Goal: Find specific page/section: Find specific page/section

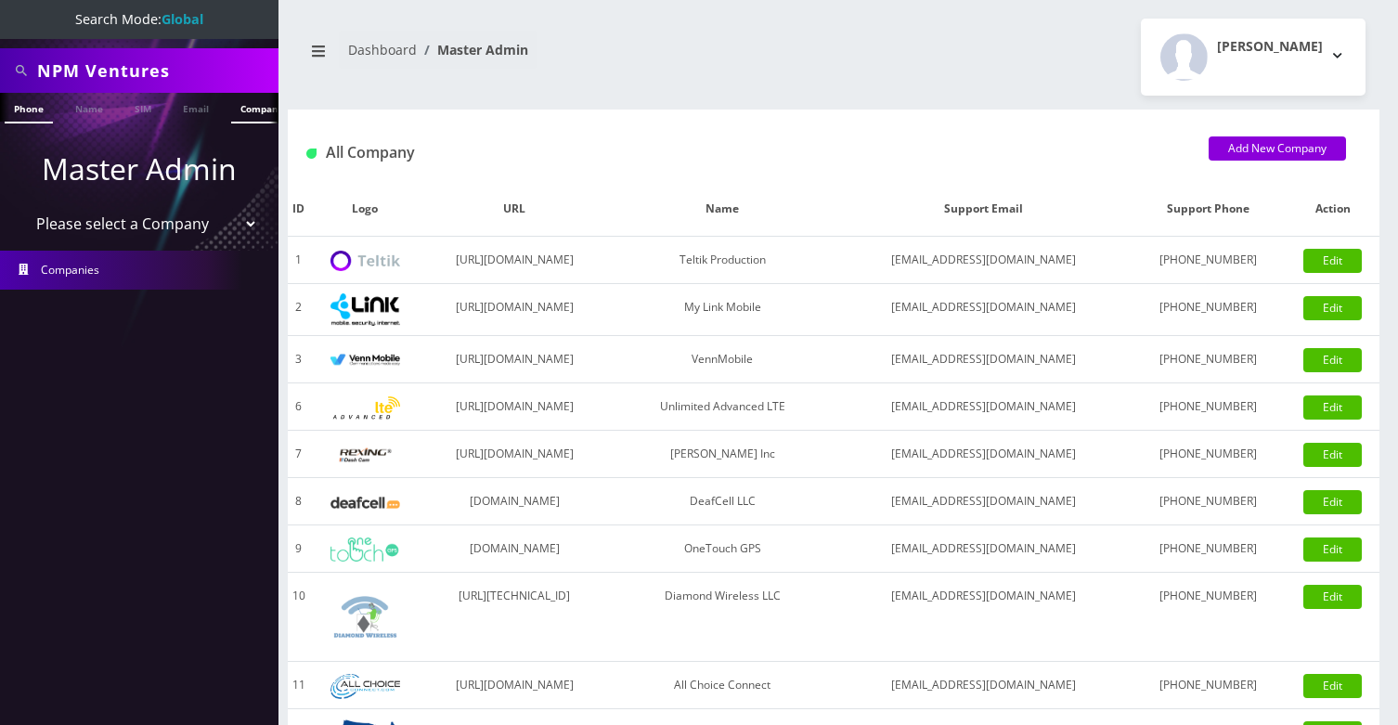
drag, startPoint x: 0, startPoint y: 0, endPoint x: 247, endPoint y: 107, distance: 269.0
click at [247, 107] on ul "Phone Name SIM Email Company Customer" at bounding box center [139, 108] width 278 height 31
click at [194, 109] on link "Company" at bounding box center [197, 108] width 62 height 31
click at [139, 226] on select "Please select a Company Teltik Production My Link Mobile VennMobile Unlimited A…" at bounding box center [139, 223] width 237 height 35
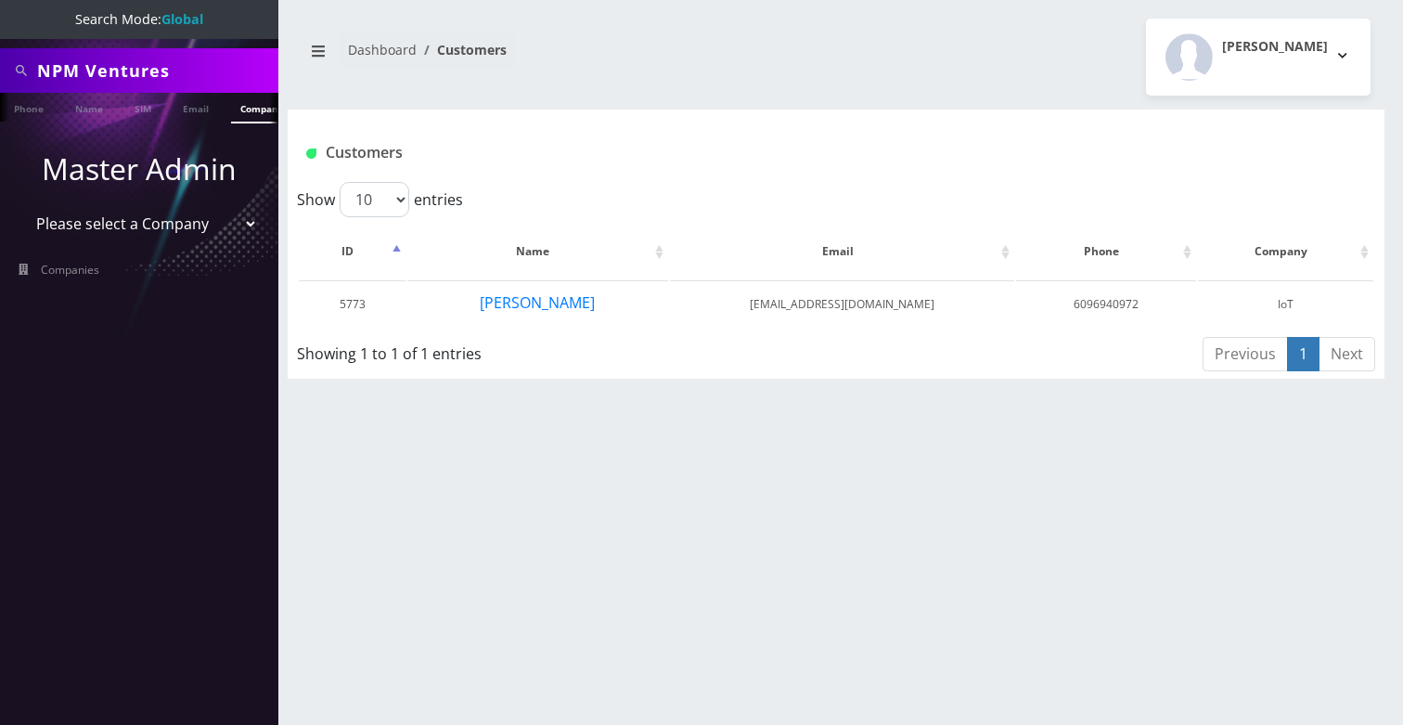
click at [127, 225] on select "Please select a Company Teltik Production My Link Mobile VennMobile Unlimited A…" at bounding box center [139, 223] width 237 height 35
select select "13"
click at [21, 206] on select "Please select a Company Teltik Production My Link Mobile VennMobile Unlimited A…" at bounding box center [139, 223] width 237 height 35
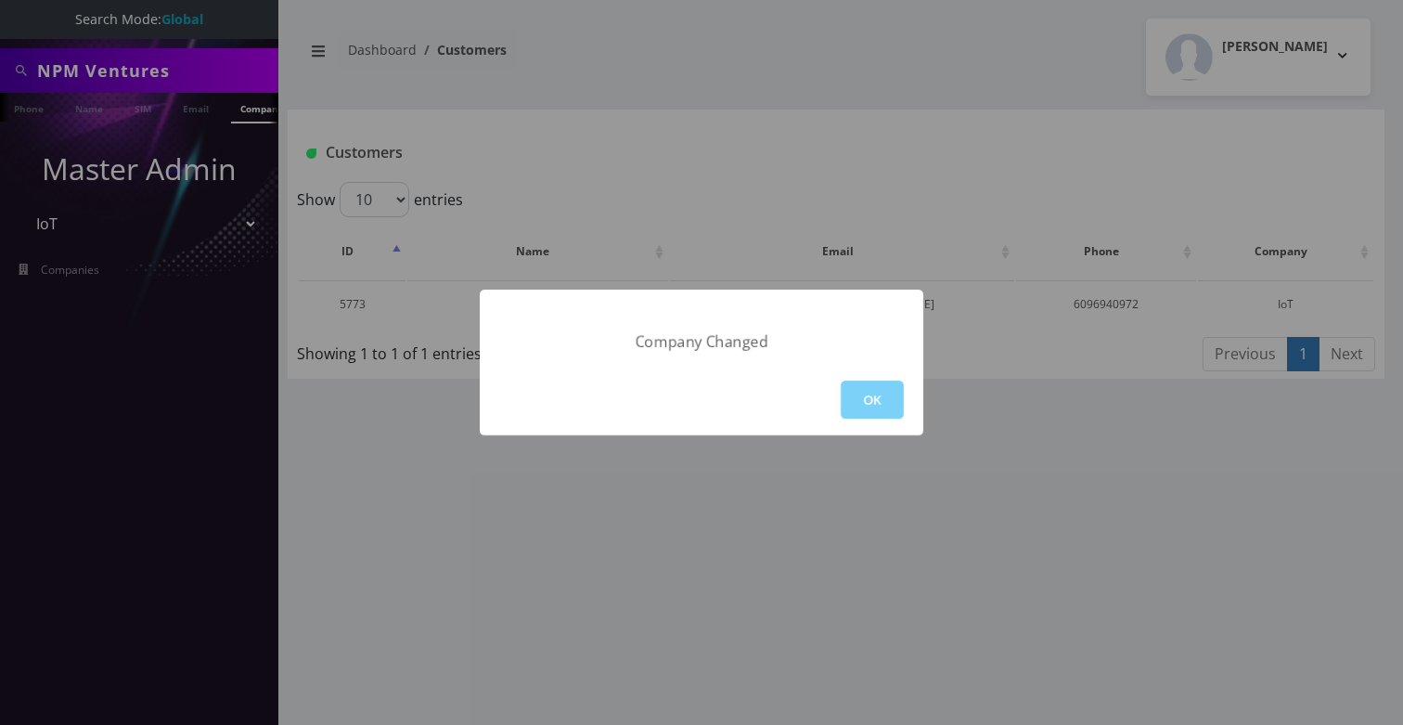
click at [555, 176] on div "Company Changed OK" at bounding box center [701, 362] width 1403 height 725
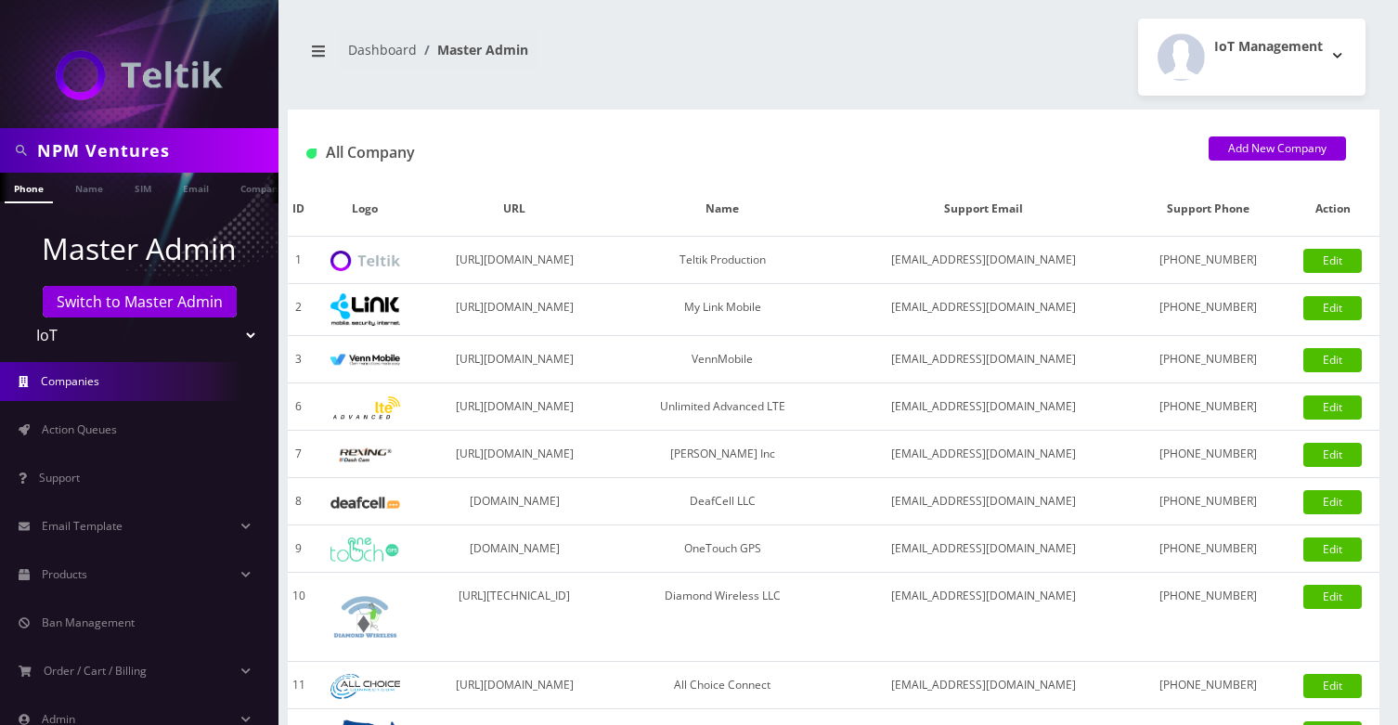
click at [163, 147] on input "NPM Ventures" at bounding box center [155, 150] width 237 height 35
type input "kosher"
click at [241, 190] on link "Company" at bounding box center [262, 188] width 62 height 31
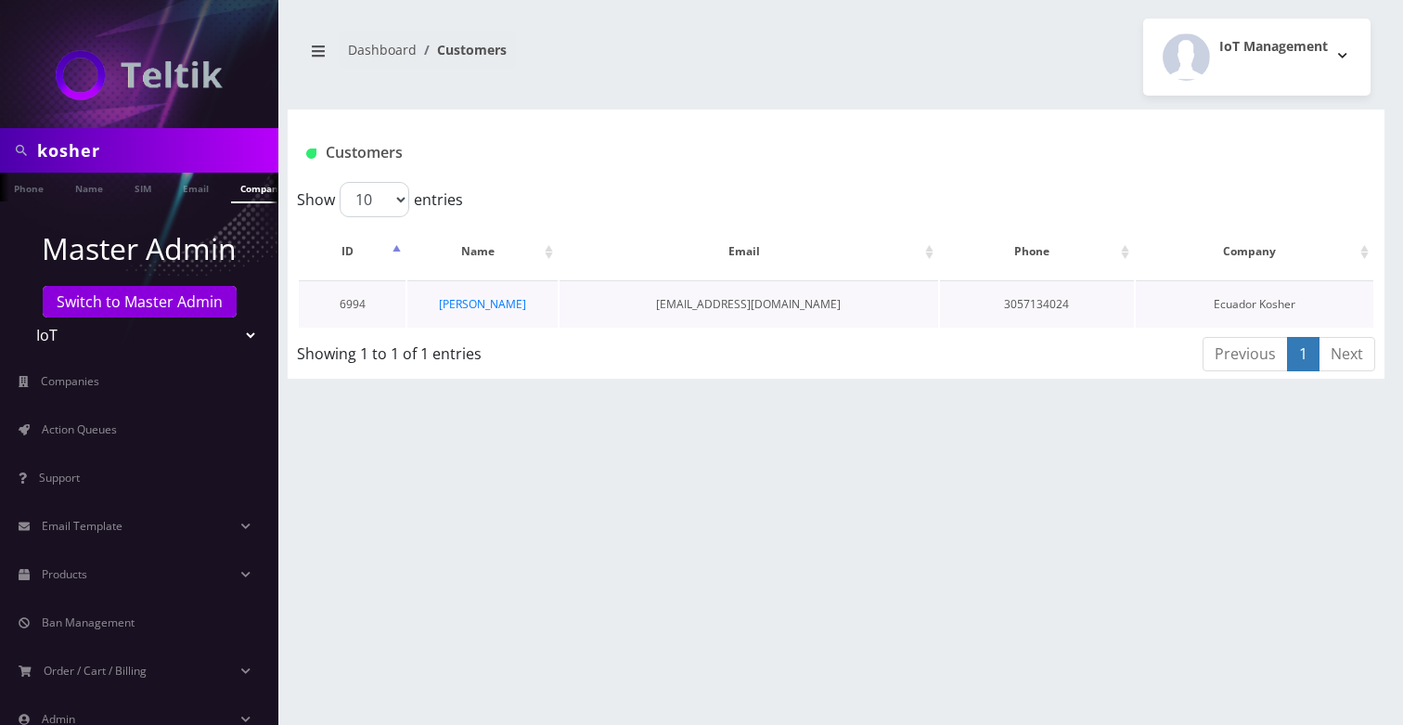
scroll to position [0, 9]
click at [156, 334] on select "Teltik Production My Link Mobile VennMobile Unlimited Advanced LTE [PERSON_NAME…" at bounding box center [139, 334] width 237 height 35
select select "20"
click at [21, 317] on select "Teltik Production My Link Mobile VennMobile Unlimited Advanced LTE [PERSON_NAME…" at bounding box center [139, 334] width 237 height 35
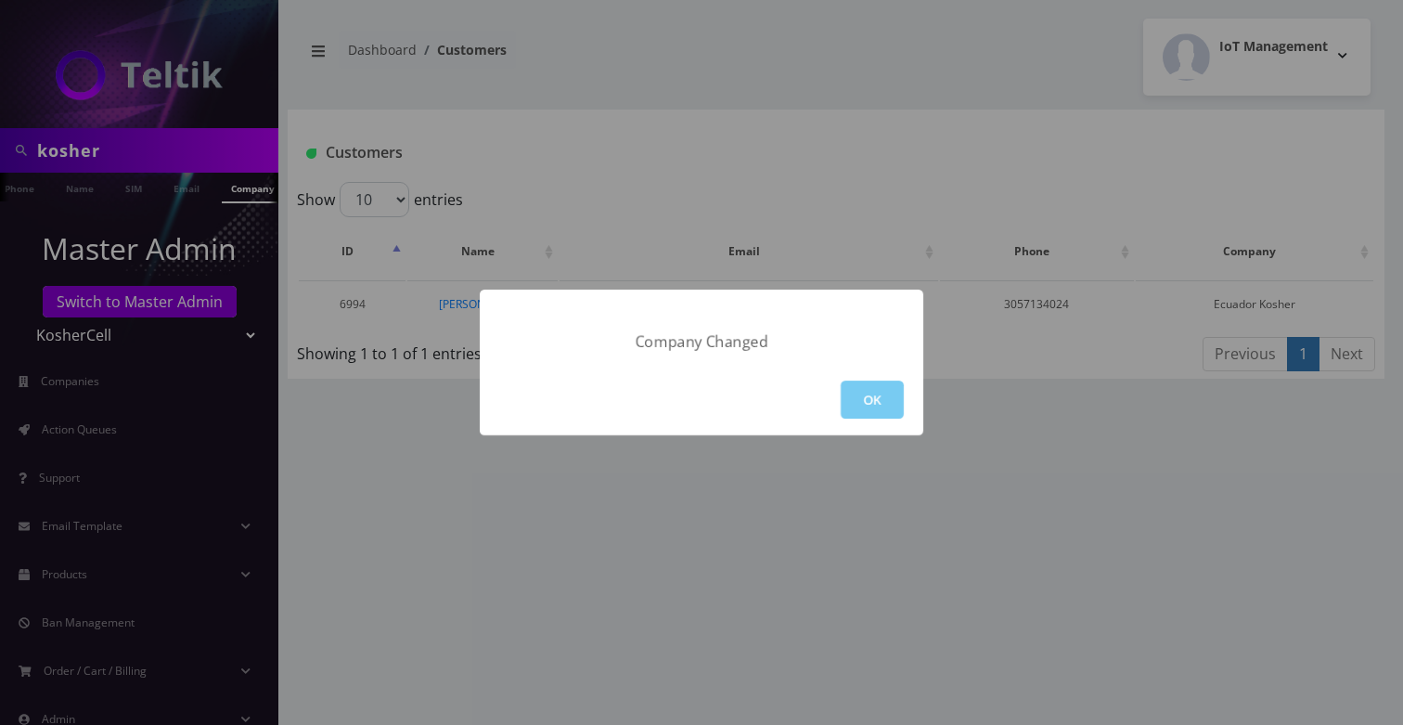
click at [867, 391] on button "OK" at bounding box center [872, 400] width 63 height 38
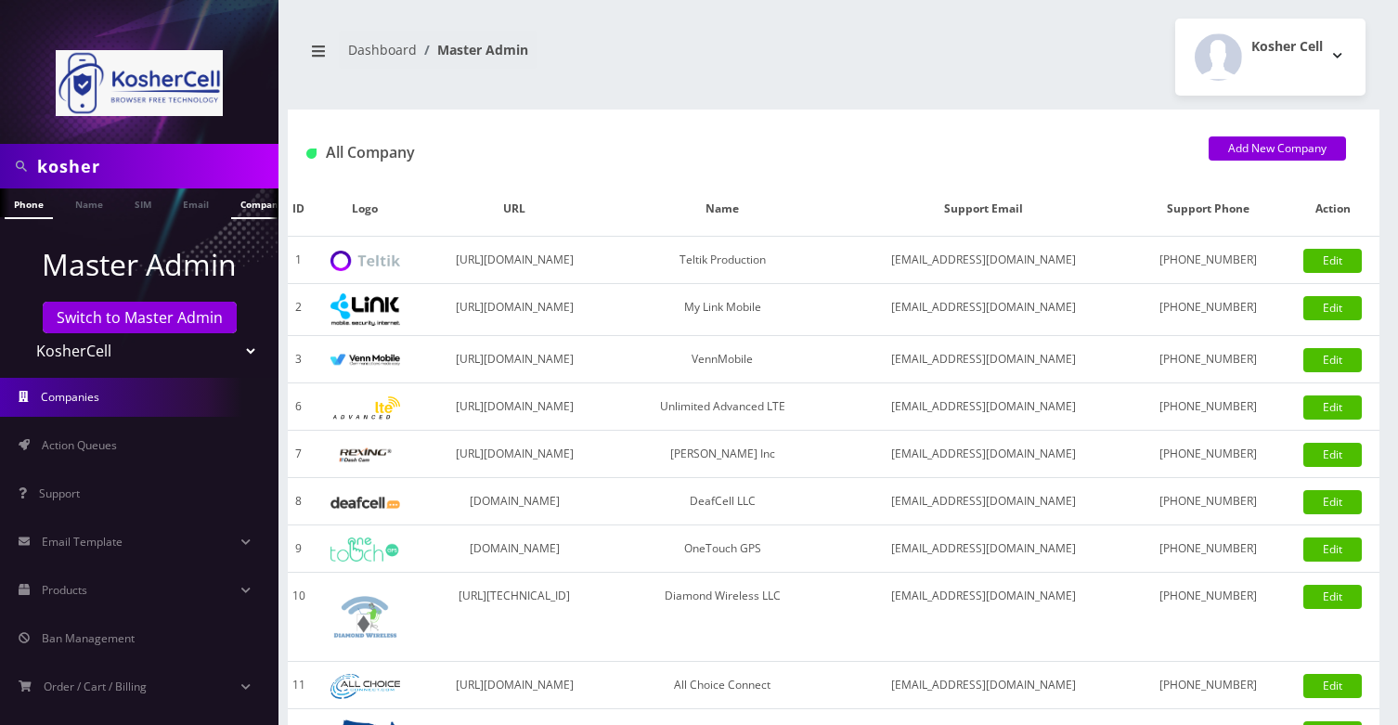
click at [246, 208] on link "Company" at bounding box center [262, 203] width 62 height 31
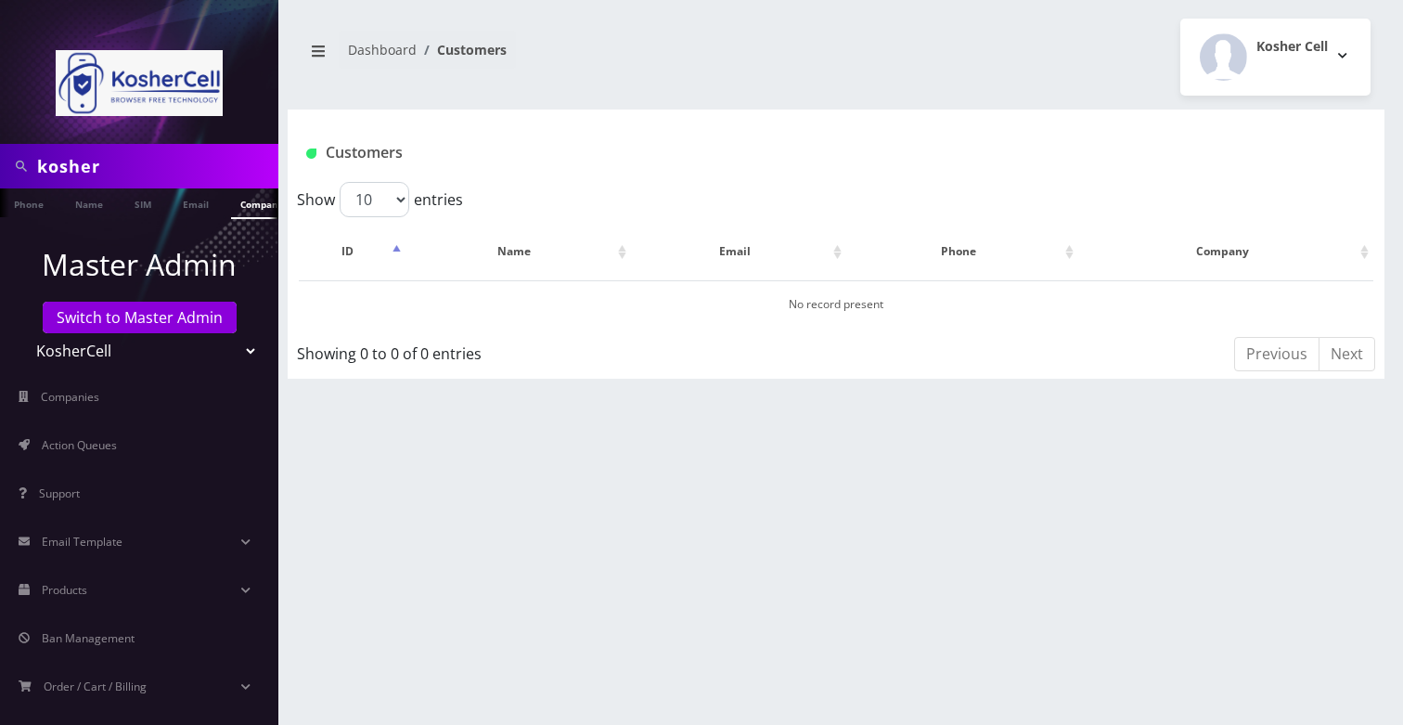
click at [137, 160] on input "kosher" at bounding box center [155, 166] width 237 height 35
type input "a"
click at [195, 105] on img at bounding box center [139, 83] width 167 height 66
click at [251, 201] on link "Company" at bounding box center [262, 203] width 62 height 31
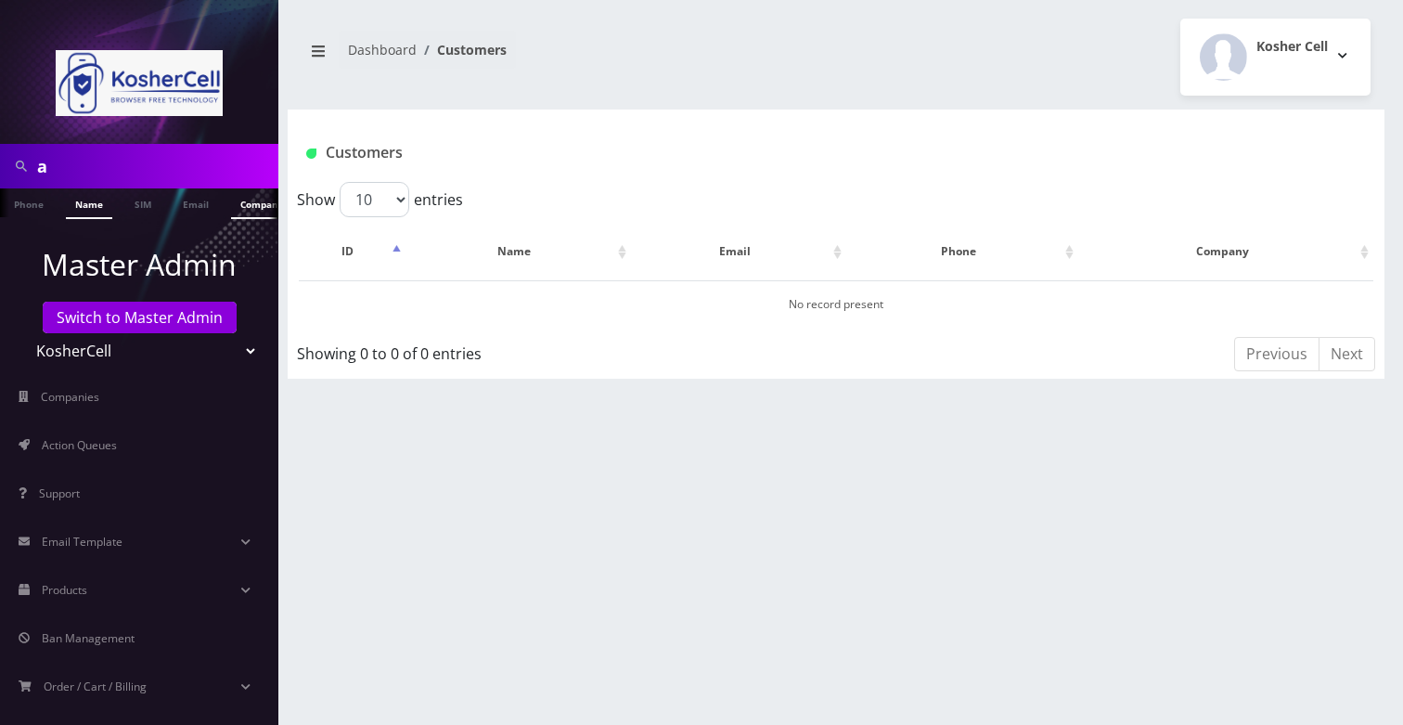
click at [98, 209] on link "Name" at bounding box center [89, 203] width 46 height 31
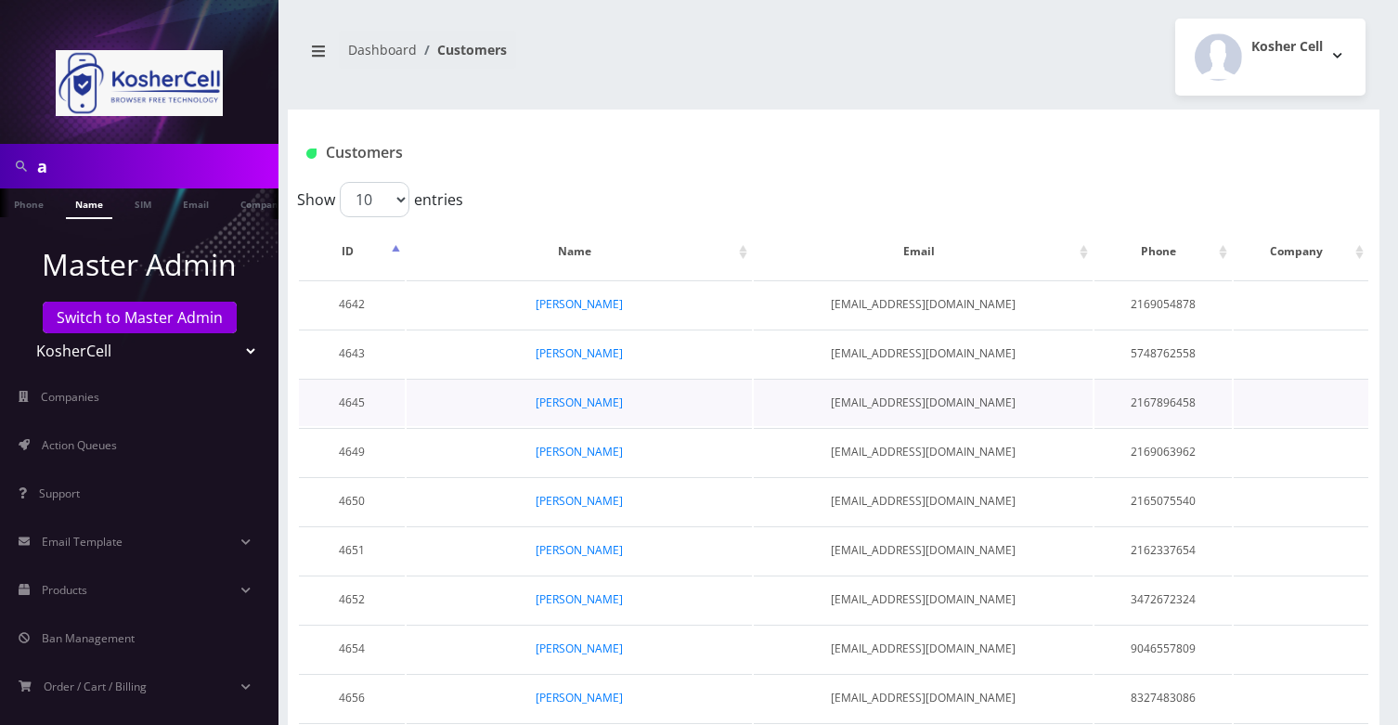
scroll to position [110, 0]
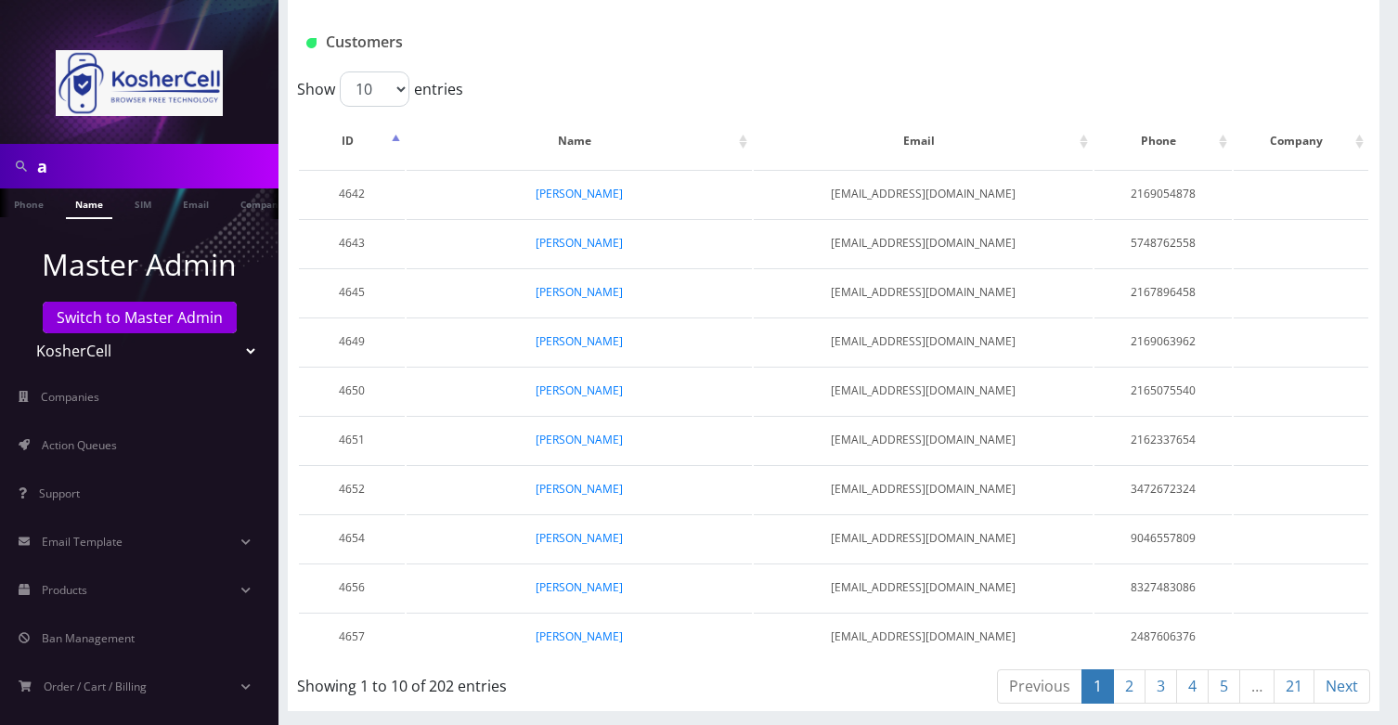
click at [62, 172] on input "a" at bounding box center [155, 166] width 237 height 35
